Goal: Information Seeking & Learning: Learn about a topic

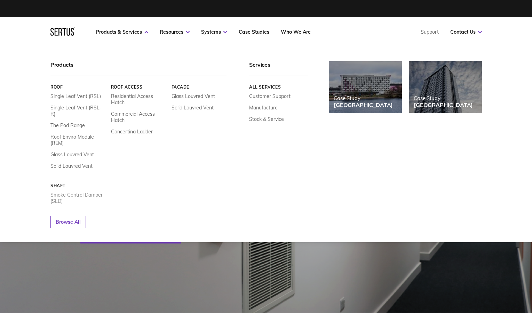
click at [64, 192] on link "Smoke Control Damper (SLD)" at bounding box center [77, 198] width 55 height 13
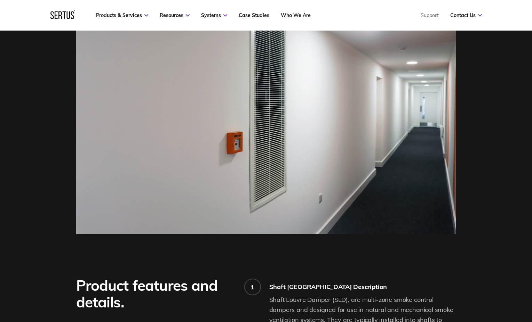
scroll to position [243, 0]
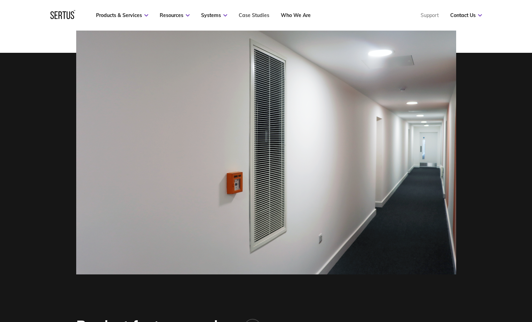
click at [256, 15] on link "Case Studies" at bounding box center [254, 15] width 31 height 6
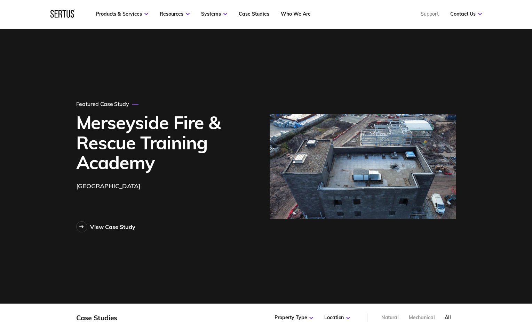
scroll to position [35, 0]
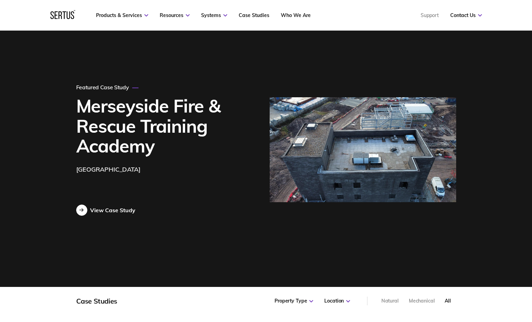
click at [114, 210] on div "View Case Study" at bounding box center [112, 210] width 45 height 7
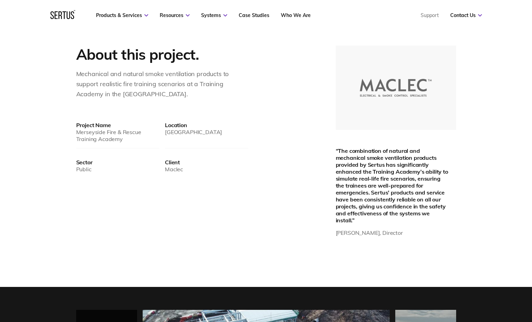
scroll to position [383, 0]
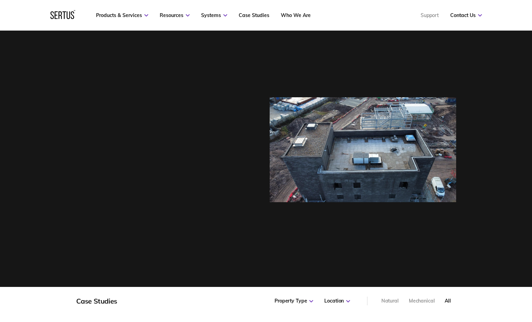
scroll to position [503, 399]
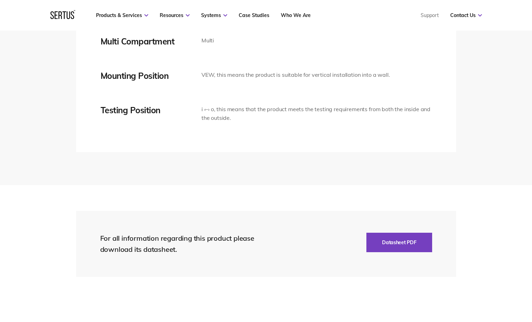
scroll to position [1496, 0]
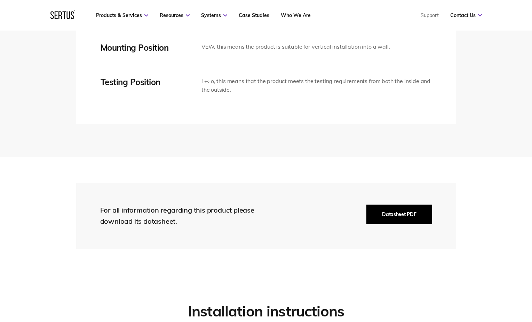
click at [402, 214] on button "Datasheet PDF" at bounding box center [398, 214] width 65 height 19
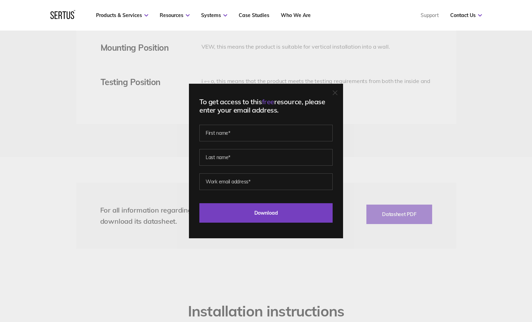
click at [399, 164] on div "To get access to this free resource, please enter your email address. Last Down…" at bounding box center [266, 161] width 532 height 322
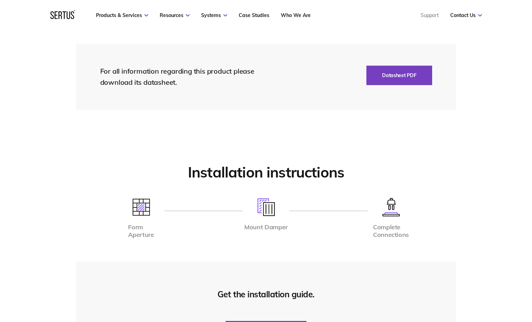
scroll to position [1704, 0]
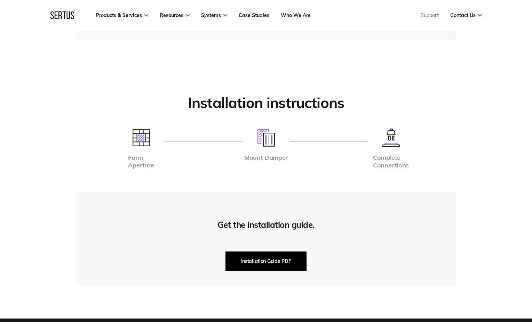
click at [250, 258] on button "Installation Guide PDF" at bounding box center [265, 261] width 81 height 19
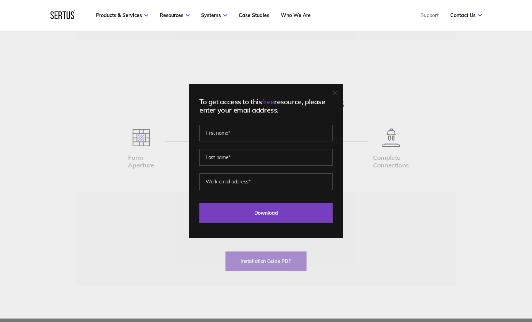
click at [426, 128] on div "To get access to this free resource, please enter your email address. Last Down…" at bounding box center [266, 161] width 532 height 322
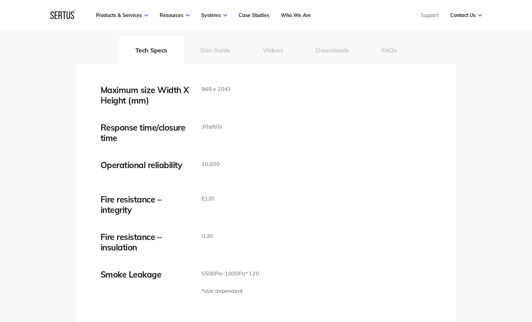
scroll to position [1148, 0]
click at [214, 50] on button "Size Guide" at bounding box center [215, 51] width 63 height 28
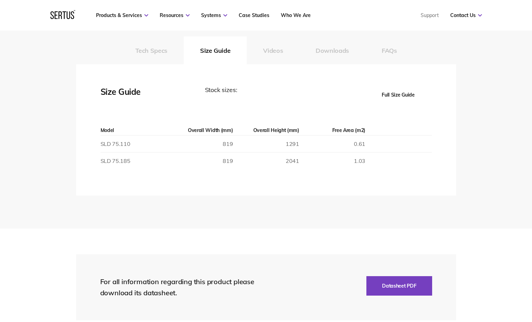
click at [271, 97] on div "Stock sizes:" at bounding box center [267, 94] width 125 height 19
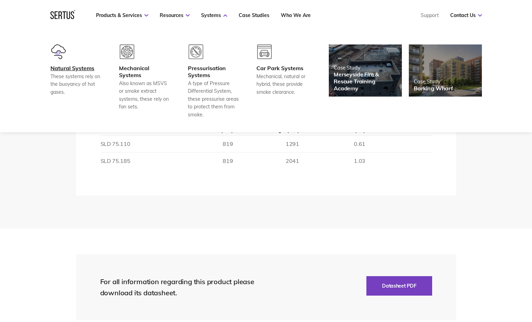
click at [72, 70] on div "Natural Systems" at bounding box center [75, 68] width 51 height 7
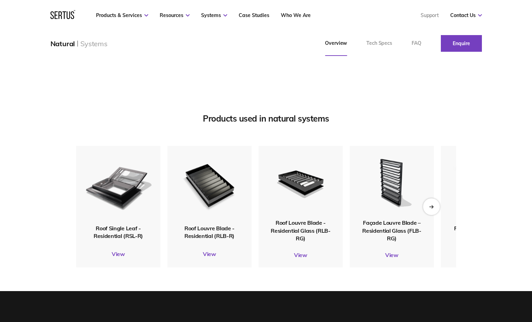
scroll to position [835, 0]
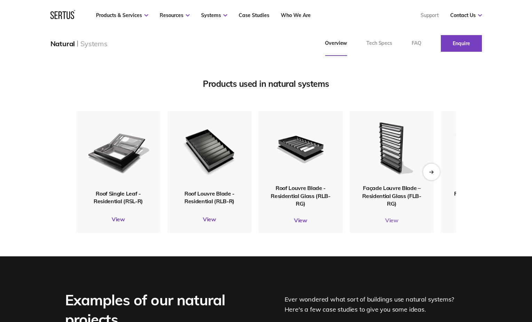
click at [389, 221] on link "View" at bounding box center [392, 220] width 84 height 7
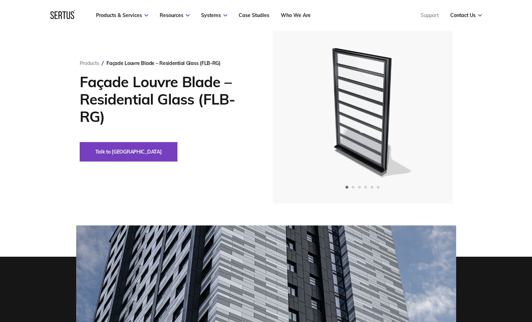
scroll to position [35, 0]
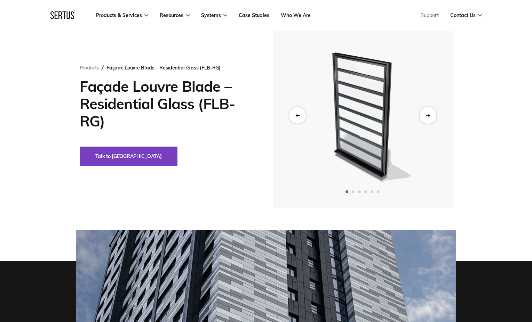
click at [429, 116] on icon "Next slide" at bounding box center [427, 115] width 5 height 4
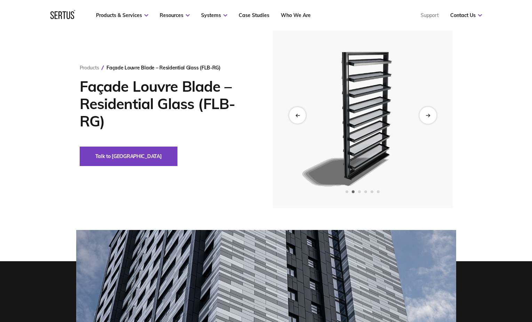
click at [429, 116] on icon "Next slide" at bounding box center [427, 115] width 5 height 4
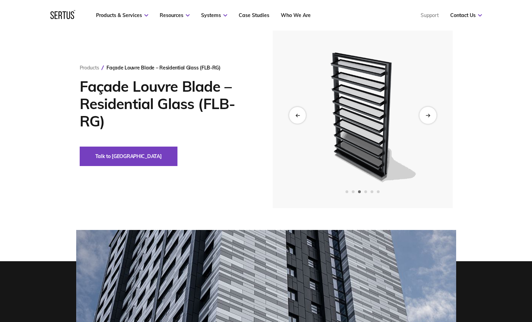
click at [429, 116] on icon "Next slide" at bounding box center [427, 115] width 5 height 4
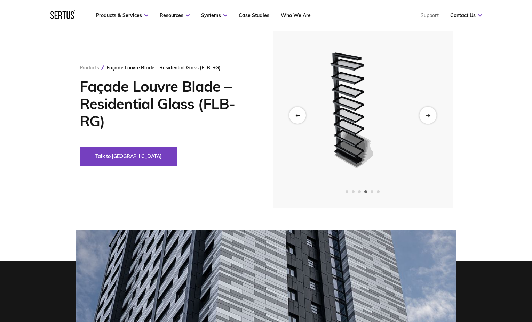
click at [429, 116] on icon "Next slide" at bounding box center [427, 115] width 5 height 4
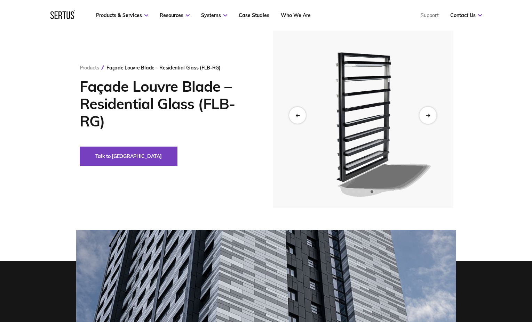
click at [429, 116] on icon "Next slide" at bounding box center [427, 115] width 5 height 4
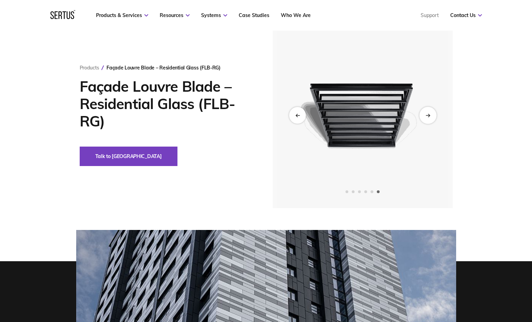
click at [429, 116] on icon "Next slide" at bounding box center [427, 115] width 5 height 4
click at [297, 115] on icon "Previous slide" at bounding box center [297, 115] width 5 height 4
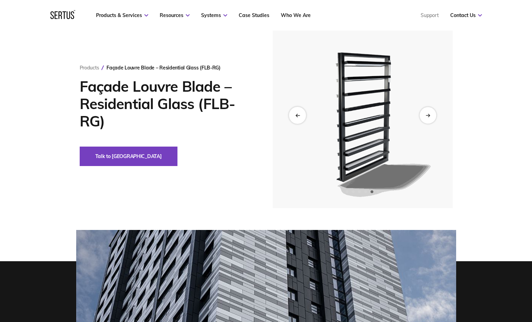
click at [297, 115] on icon "Previous slide" at bounding box center [297, 115] width 5 height 4
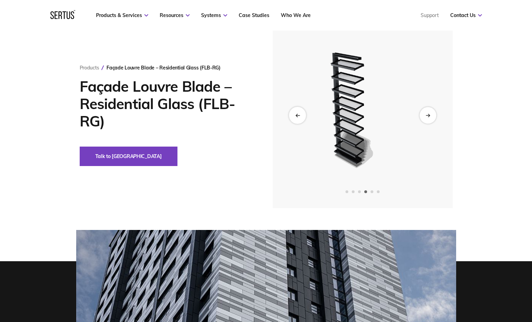
click at [297, 115] on icon "Previous slide" at bounding box center [297, 115] width 5 height 4
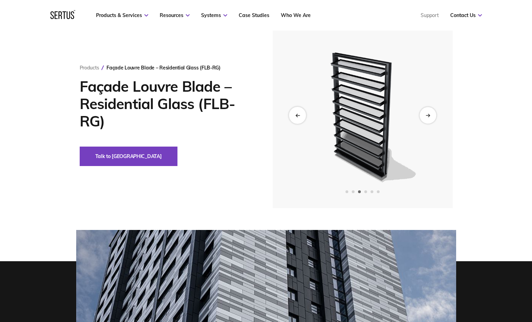
click at [297, 115] on icon "Previous slide" at bounding box center [297, 115] width 5 height 4
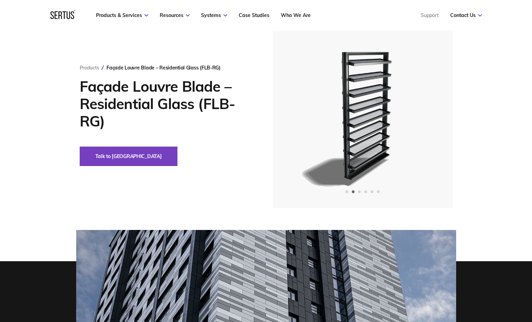
click at [201, 140] on div "Products Façade Louvre Blade – Residential Glass (FLB-RG) Façade Louvre Blade –…" at bounding box center [176, 116] width 193 height 102
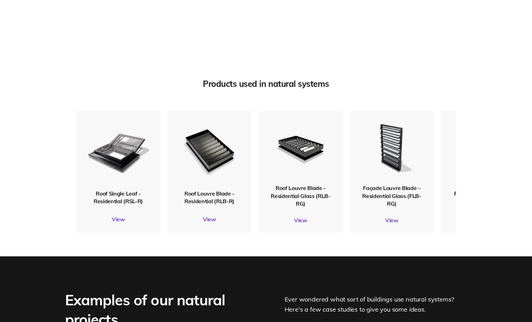
scroll to position [1148, 0]
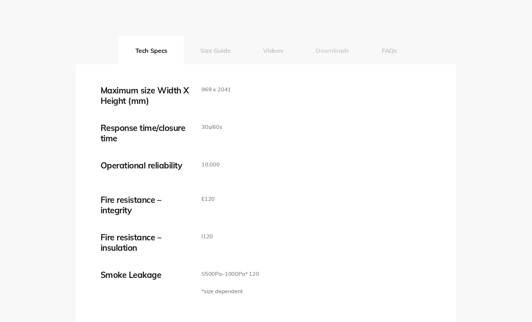
click at [330, 52] on button "Downloads" at bounding box center [332, 51] width 66 height 28
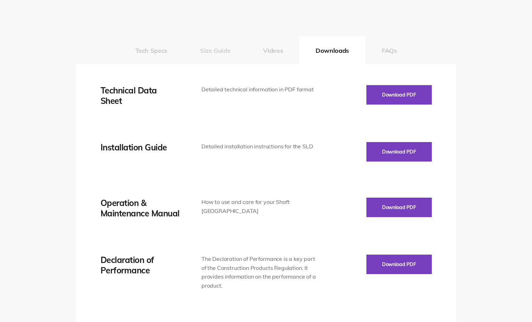
click at [209, 48] on button "Size Guide" at bounding box center [215, 51] width 63 height 28
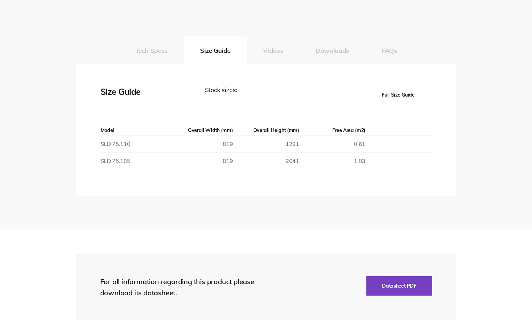
click at [219, 229] on section "For all information regarding this product please download its datasheet. Datas…" at bounding box center [266, 288] width 532 height 118
